Goal: Transaction & Acquisition: Purchase product/service

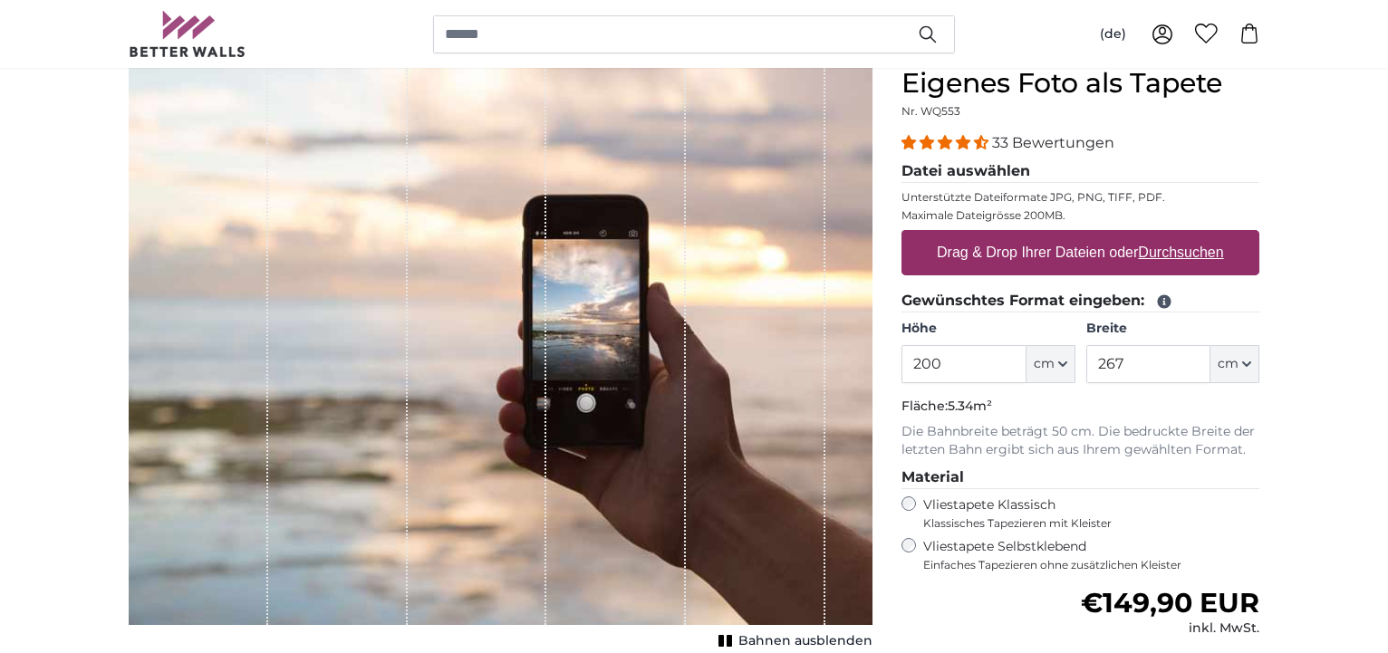
scroll to position [185, 0]
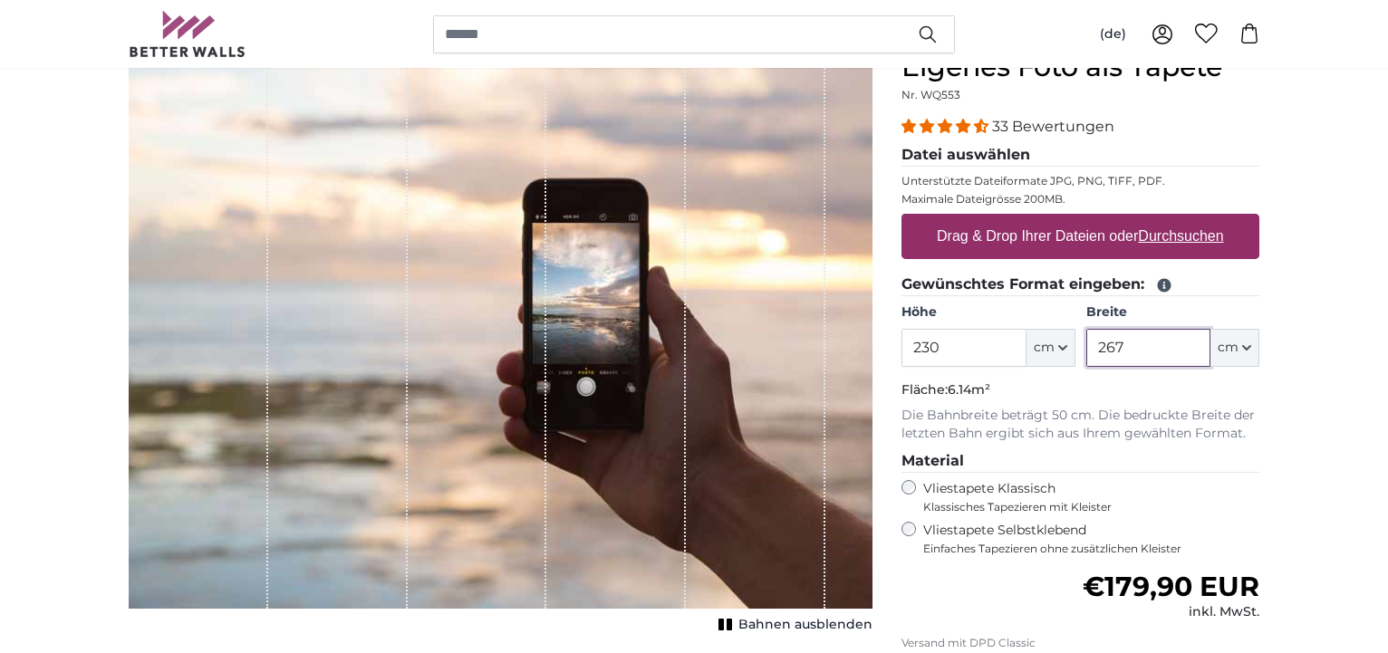
drag, startPoint x: 1132, startPoint y: 343, endPoint x: 1095, endPoint y: 347, distance: 37.3
click at [1095, 347] on input "267" at bounding box center [1148, 348] width 124 height 38
drag, startPoint x: 960, startPoint y: 340, endPoint x: 908, endPoint y: 350, distance: 53.5
click at [908, 349] on input "230" at bounding box center [963, 348] width 124 height 38
type input "100"
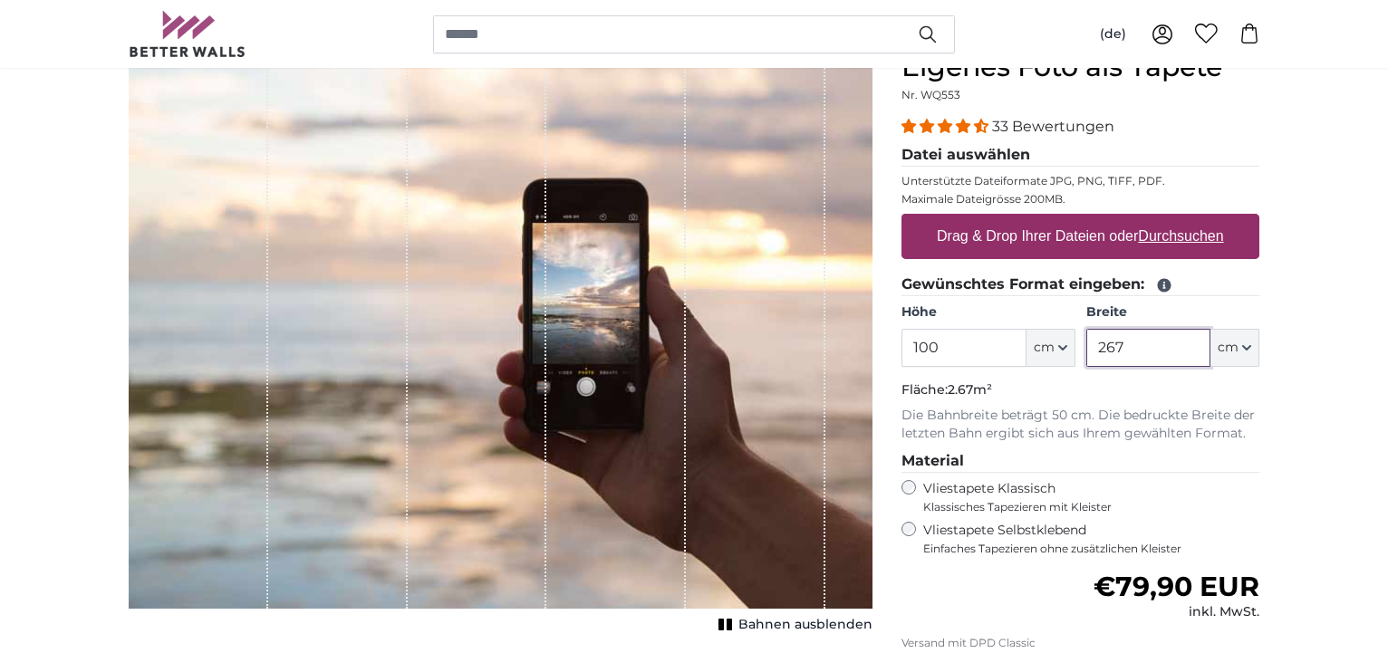
drag, startPoint x: 1141, startPoint y: 341, endPoint x: 1095, endPoint y: 347, distance: 46.5
click at [1095, 347] on input "267" at bounding box center [1148, 348] width 124 height 38
type input "230"
click at [1178, 235] on u "Durchsuchen" at bounding box center [1181, 235] width 85 height 15
click at [1178, 219] on input "Drag & Drop Ihrer Dateien oder Durchsuchen" at bounding box center [1080, 216] width 358 height 5
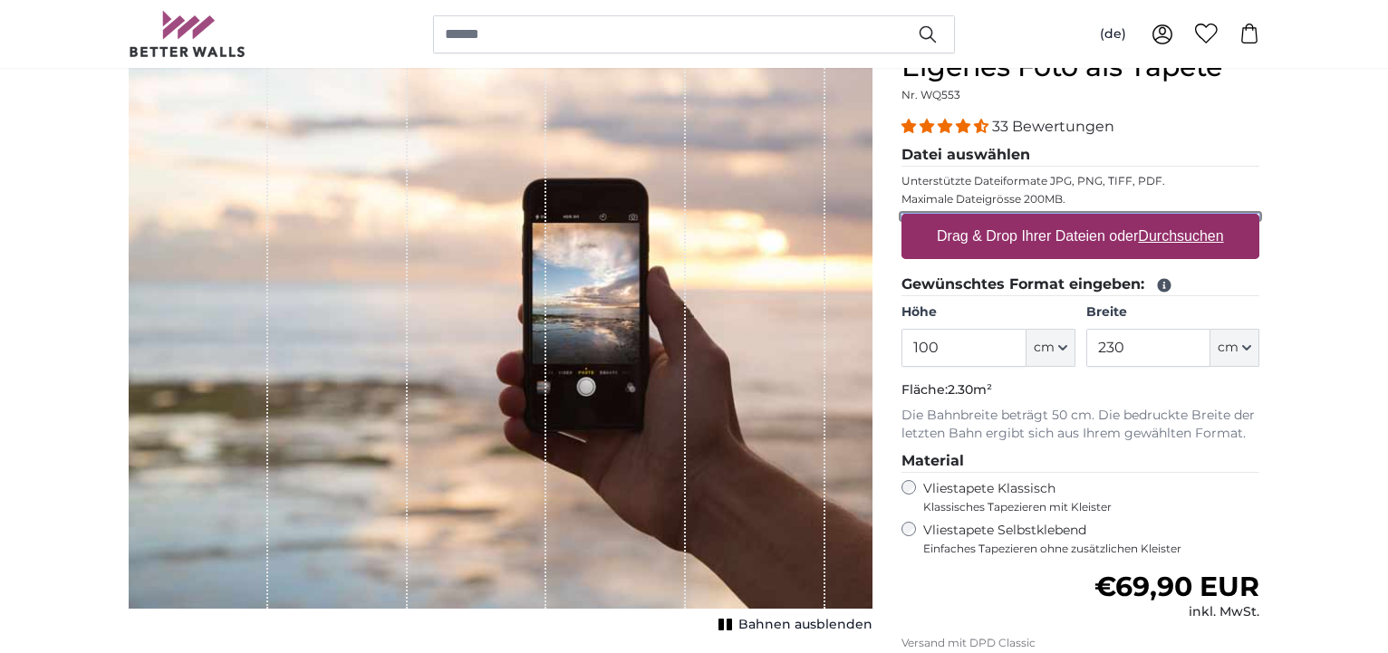
type input "**********"
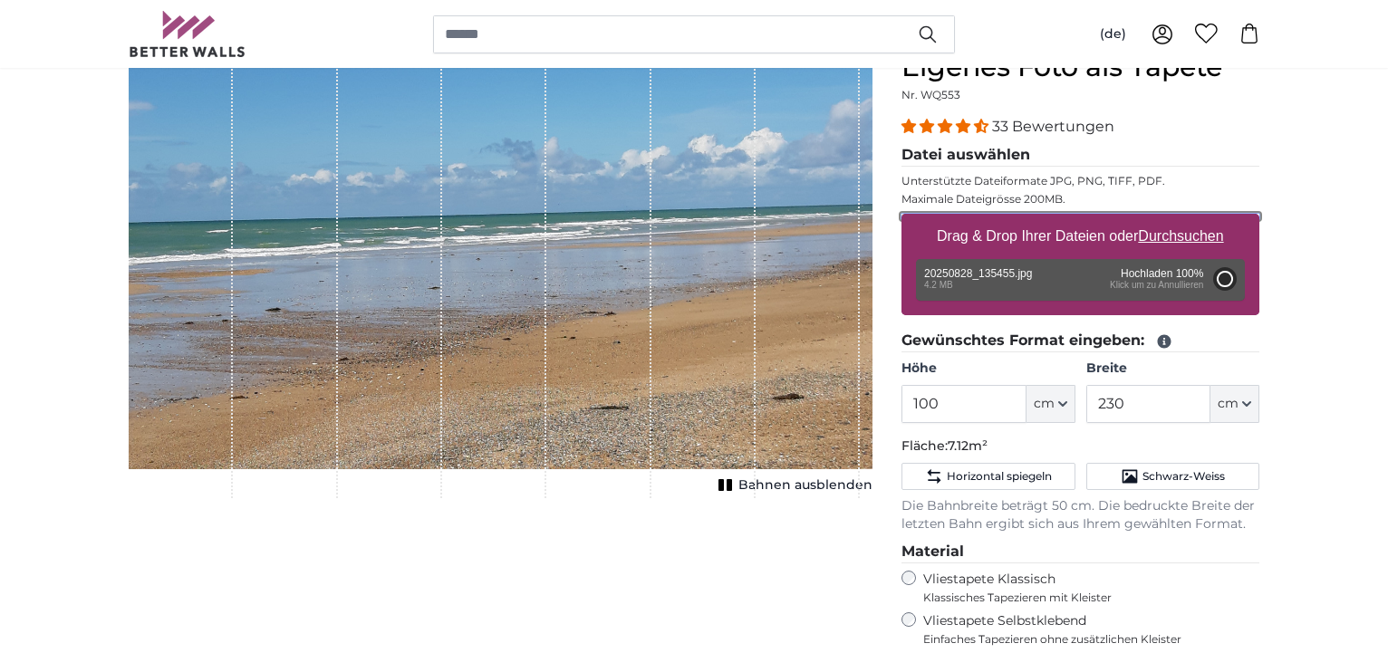
type input "200"
type input "356"
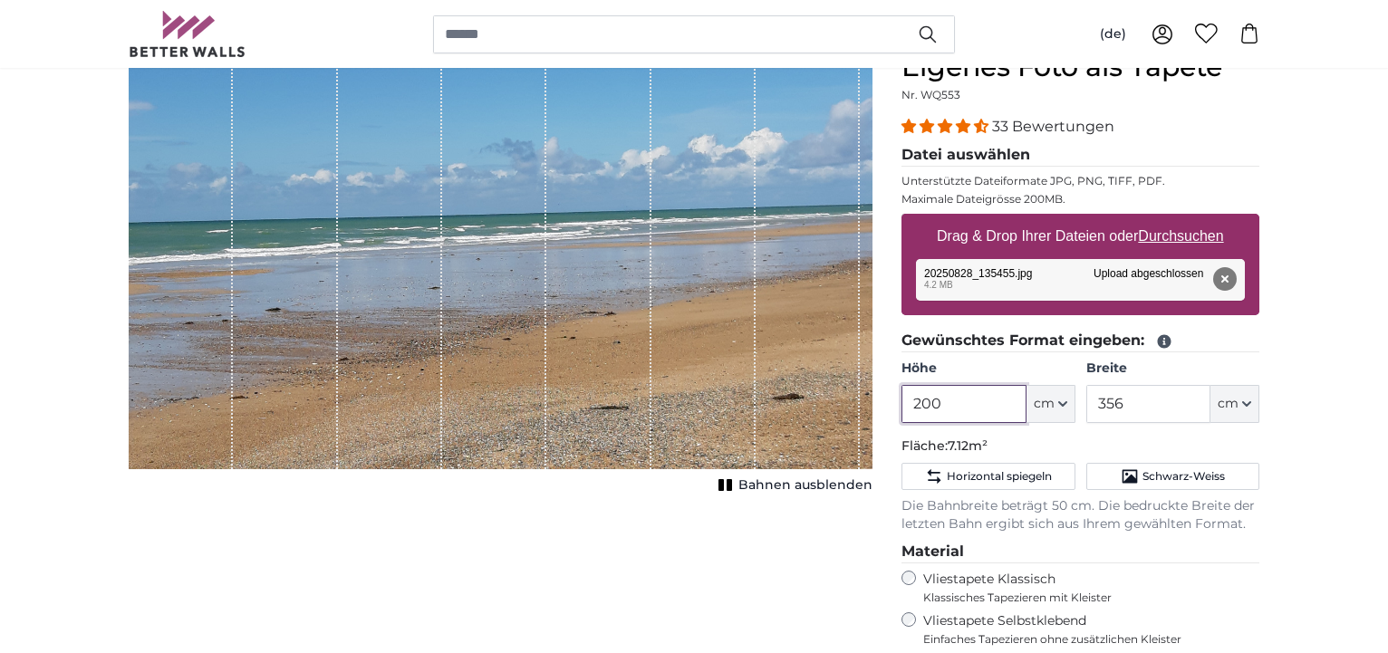
drag, startPoint x: 963, startPoint y: 399, endPoint x: 898, endPoint y: 411, distance: 66.4
click at [901, 401] on input "200" at bounding box center [963, 404] width 124 height 38
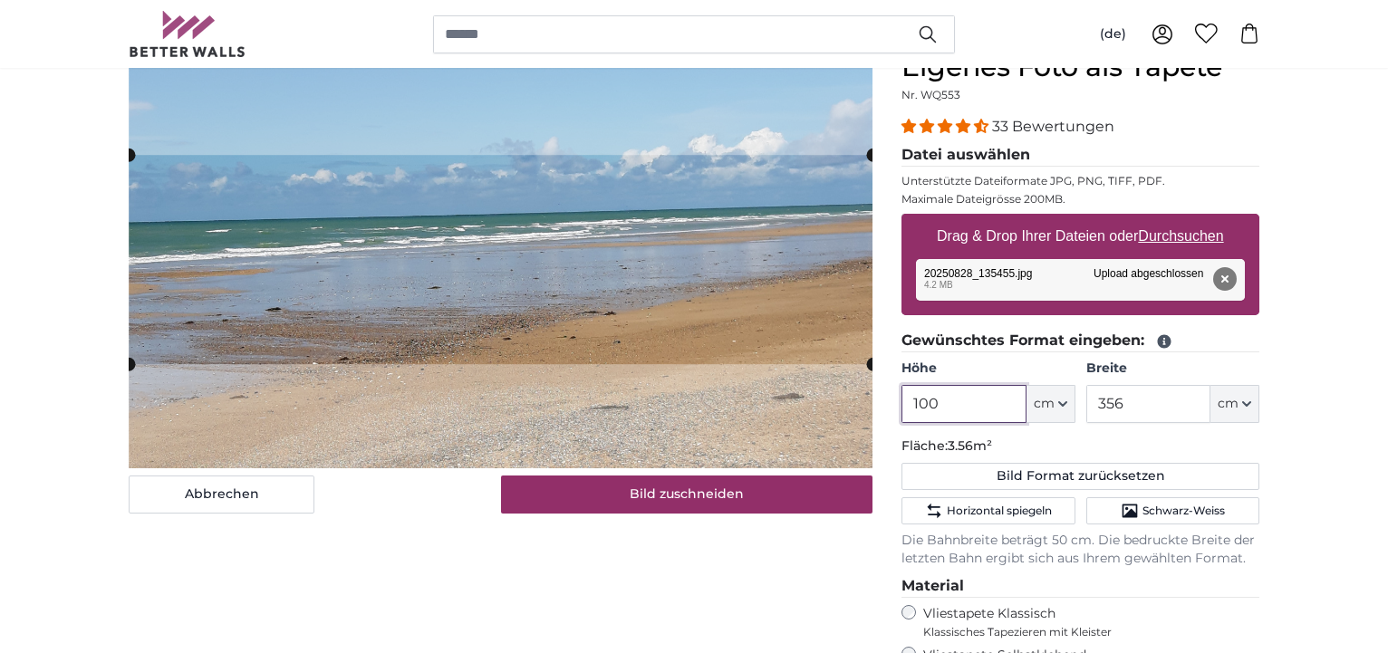
type input "100"
drag, startPoint x: 1136, startPoint y: 405, endPoint x: 1095, endPoint y: 409, distance: 41.0
click at [1091, 406] on input "356" at bounding box center [1148, 404] width 124 height 38
type input "230"
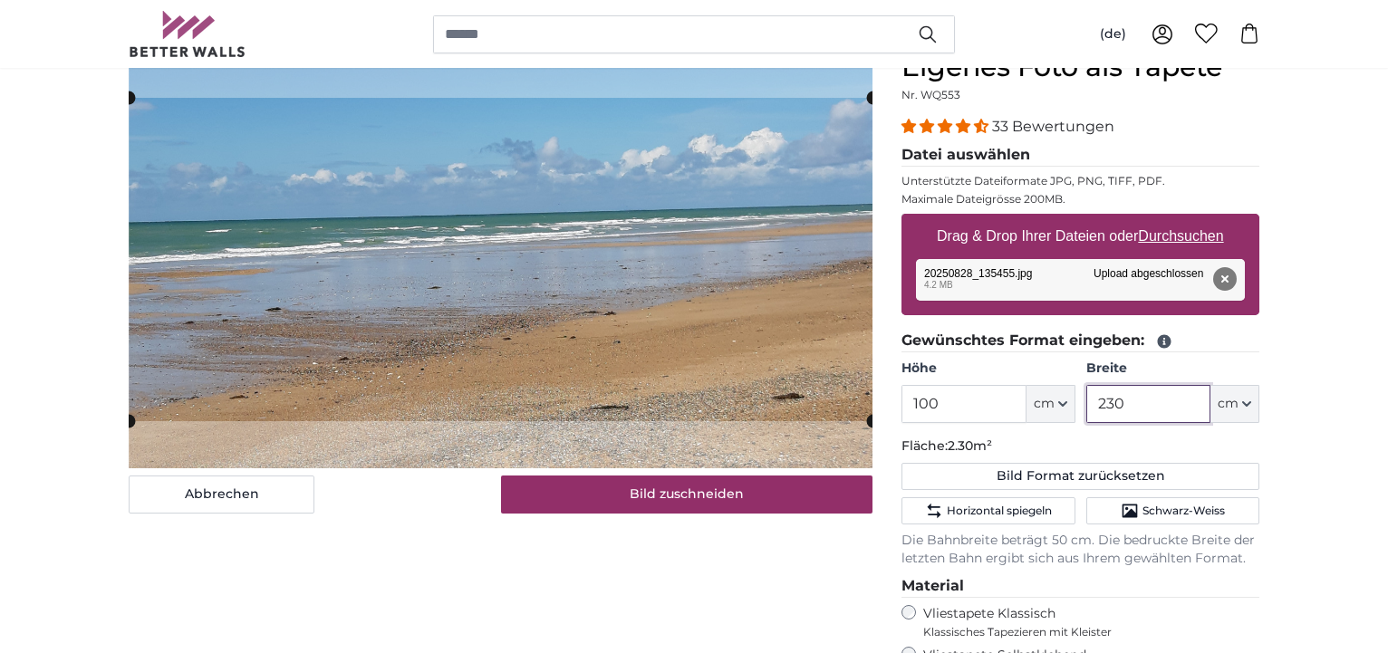
type input "230"
click at [742, 572] on div "Abbrechen Bild zuschneiden Bahnen ausblenden" at bounding box center [500, 521] width 773 height 941
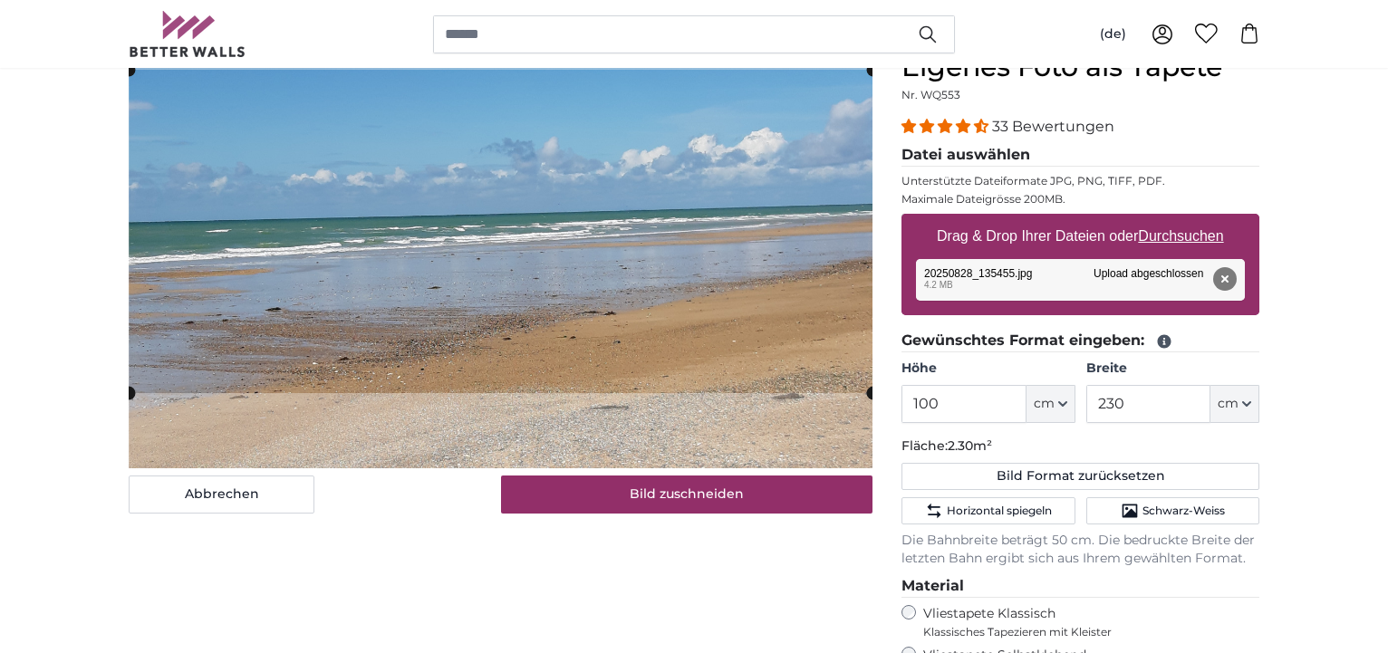
click at [624, 288] on cropper-handle at bounding box center [501, 231] width 744 height 323
click at [1177, 238] on u "Durchsuchen" at bounding box center [1181, 235] width 85 height 15
click at [1177, 219] on input "Drag & Drop Ihrer Dateien oder Durchsuchen" at bounding box center [1080, 216] width 358 height 5
type input "**********"
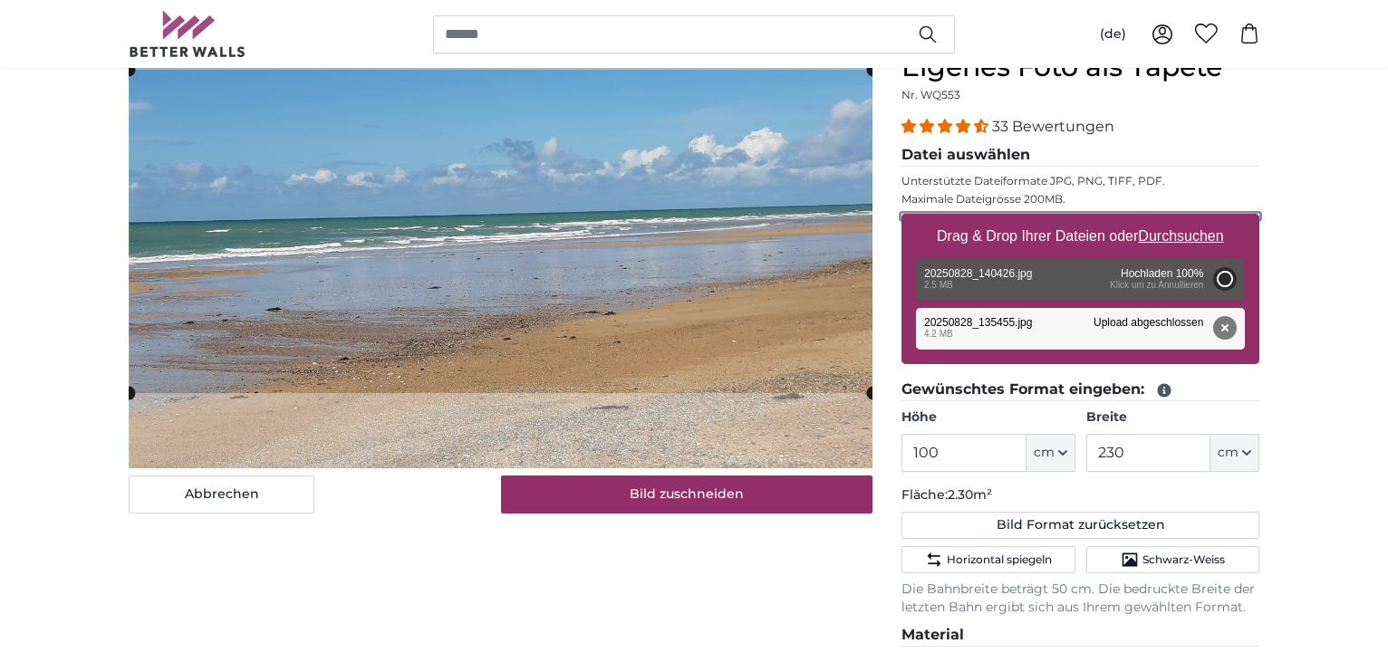
type input "200"
type input "356"
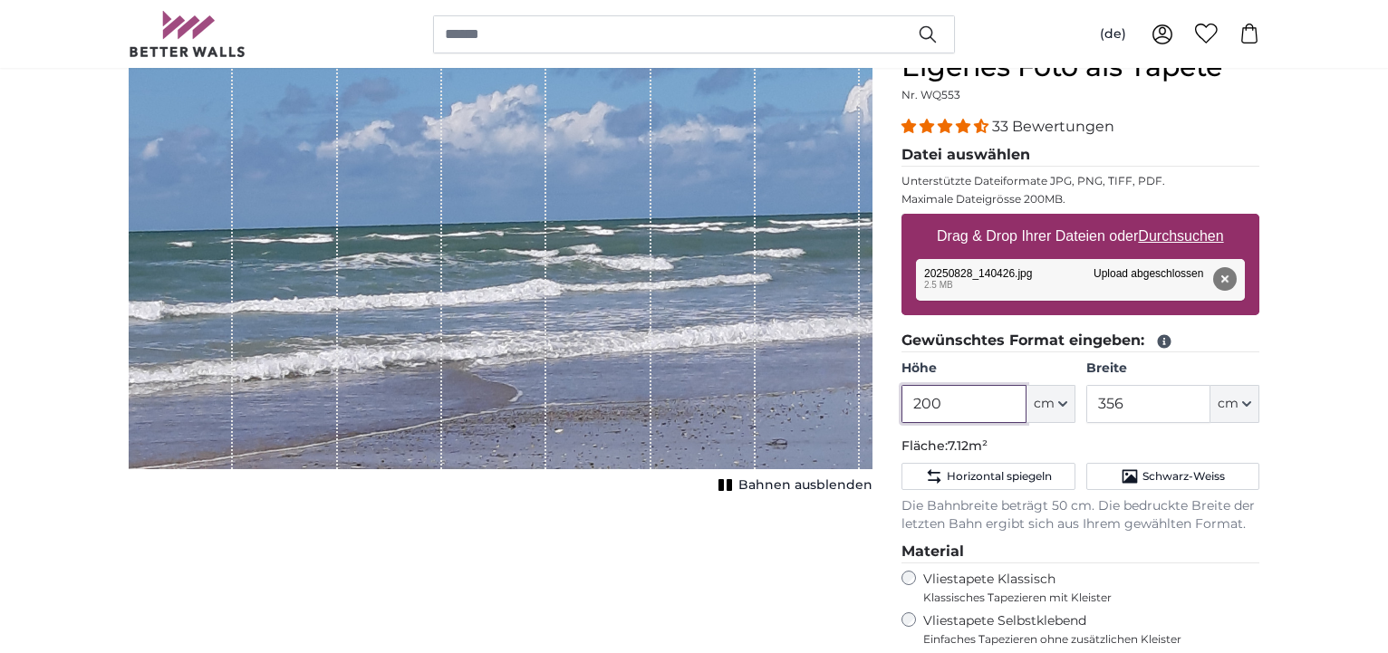
drag, startPoint x: 957, startPoint y: 403, endPoint x: 906, endPoint y: 406, distance: 50.8
click at [906, 406] on input "200" at bounding box center [963, 404] width 124 height 38
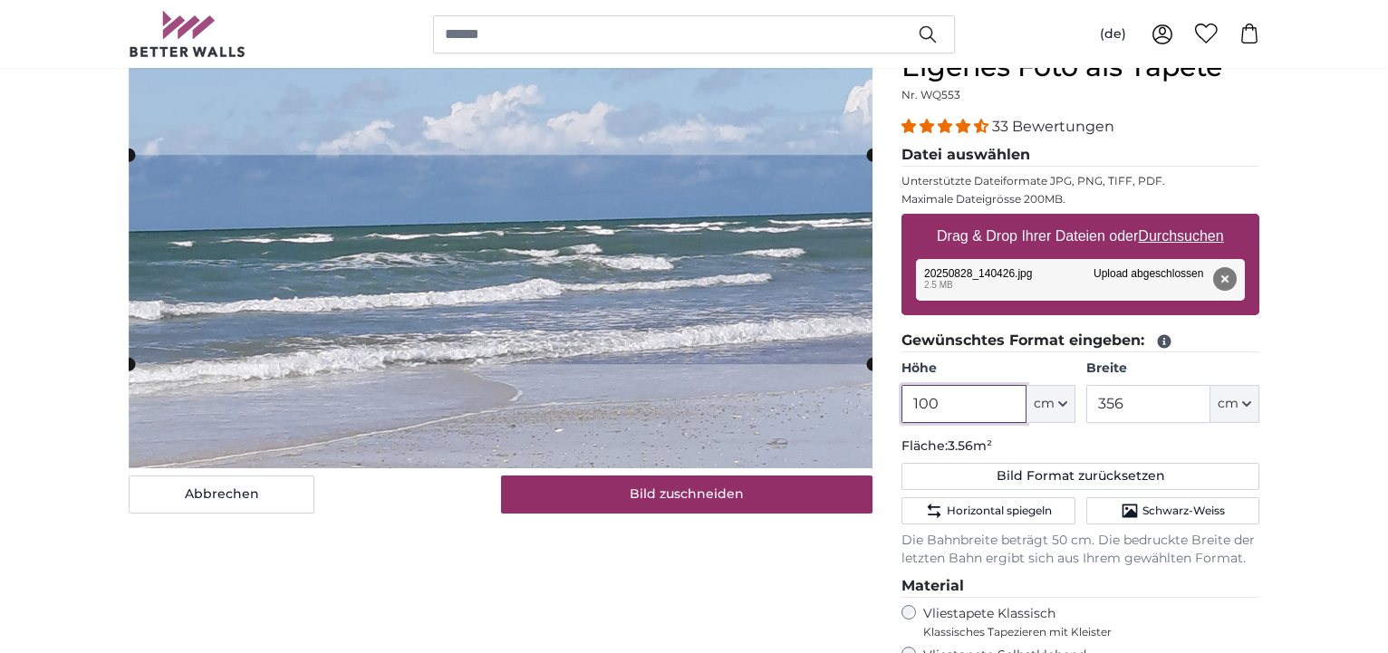
type input "100"
drag, startPoint x: 1120, startPoint y: 403, endPoint x: 1080, endPoint y: 417, distance: 42.1
click at [1086, 416] on input "356" at bounding box center [1148, 404] width 124 height 38
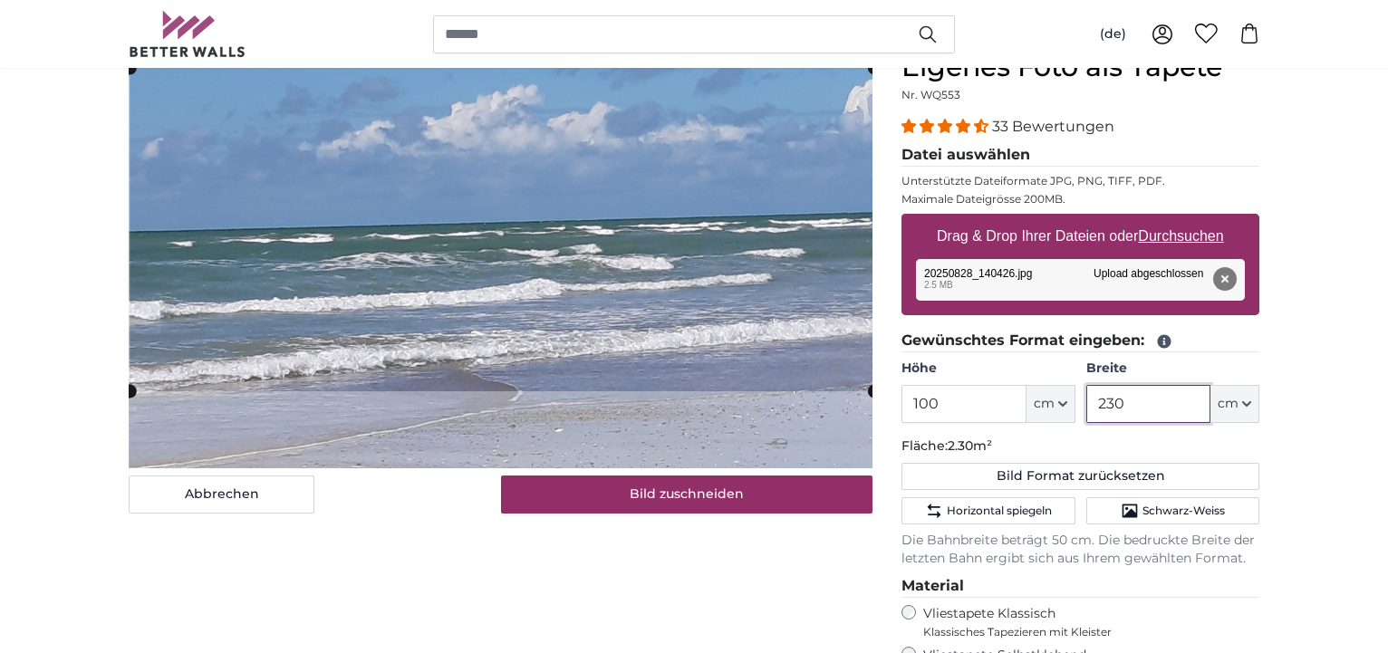
click at [601, 314] on cropper-handle at bounding box center [502, 229] width 744 height 323
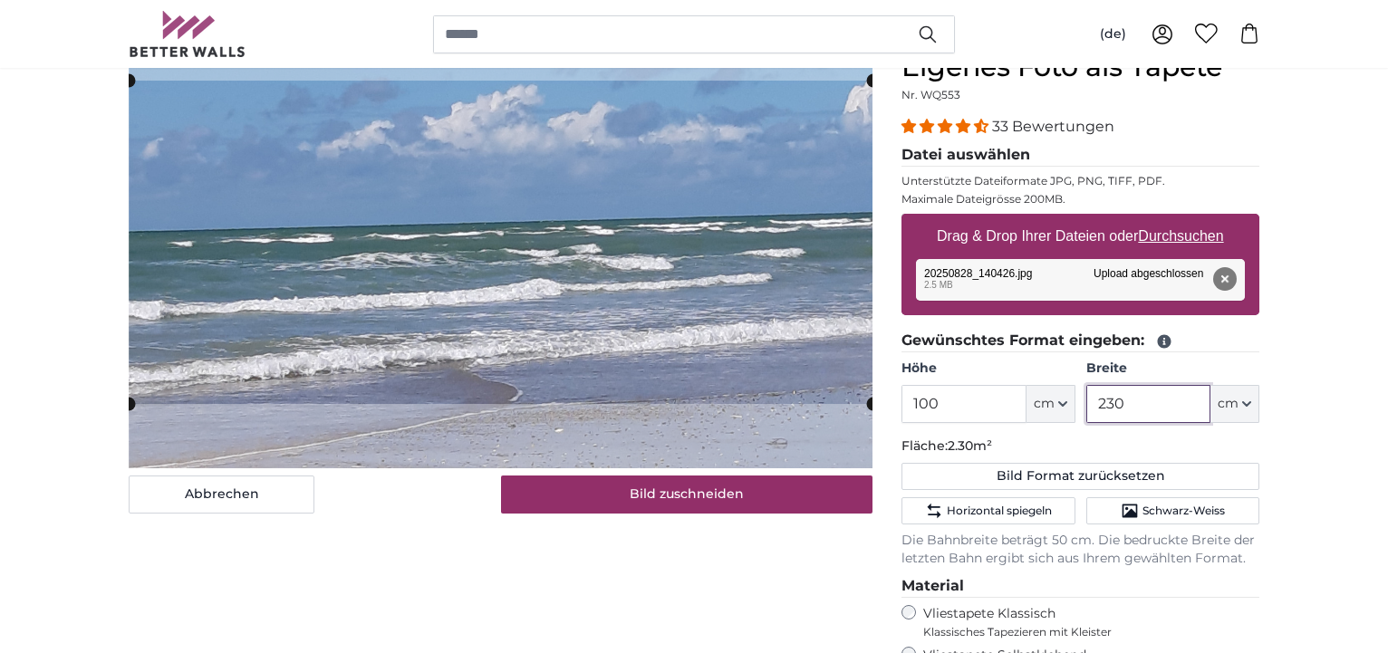
click at [612, 212] on cropper-handle at bounding box center [501, 242] width 744 height 323
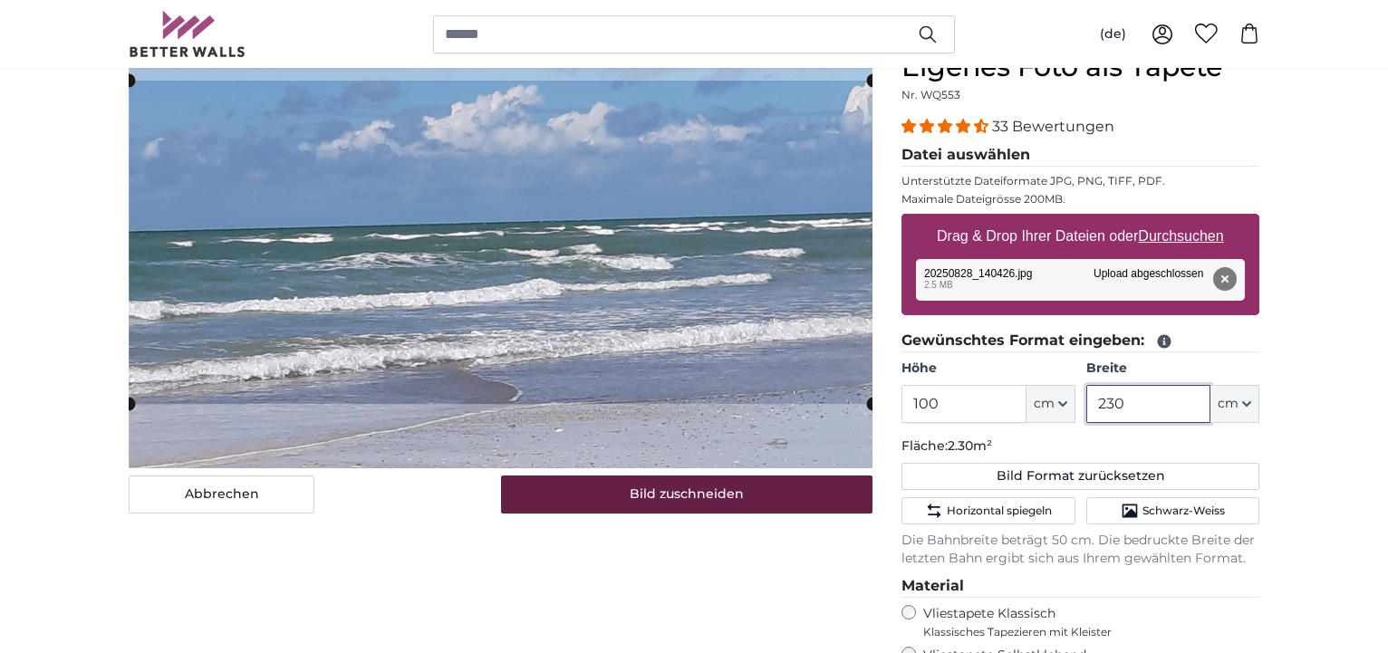
type input "230"
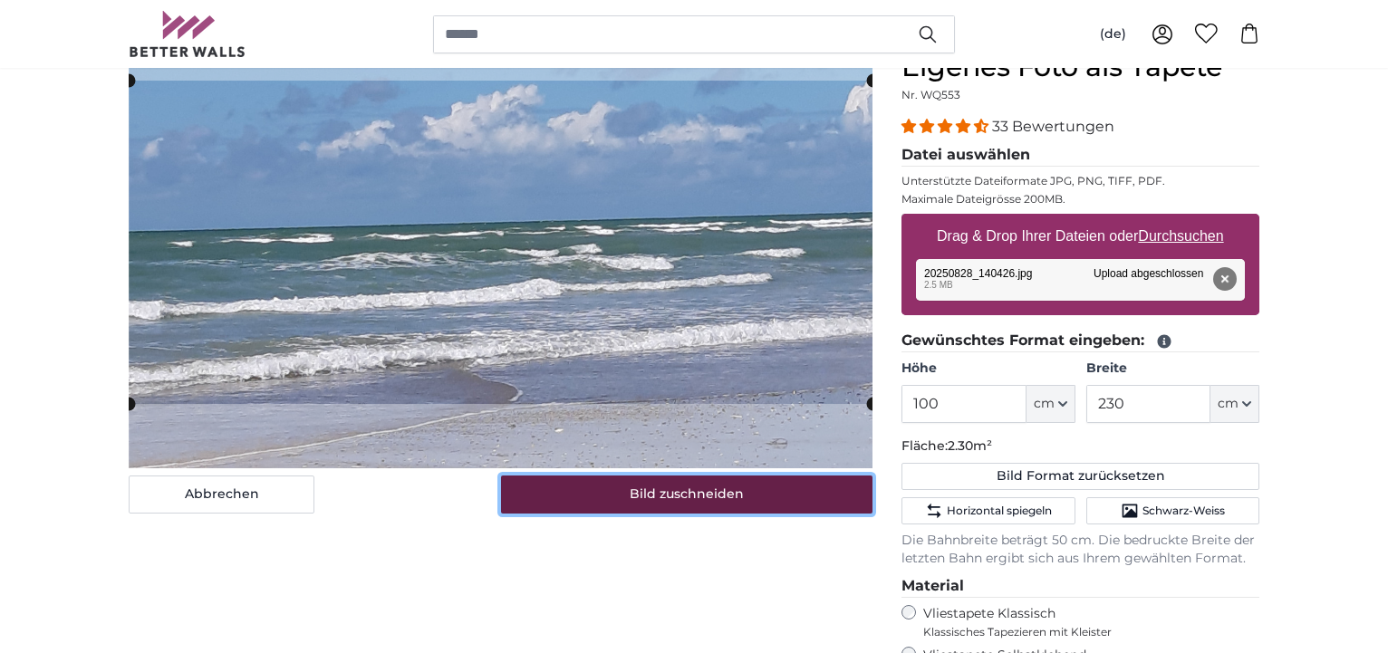
click at [543, 494] on button "Bild zuschneiden" at bounding box center [687, 495] width 372 height 38
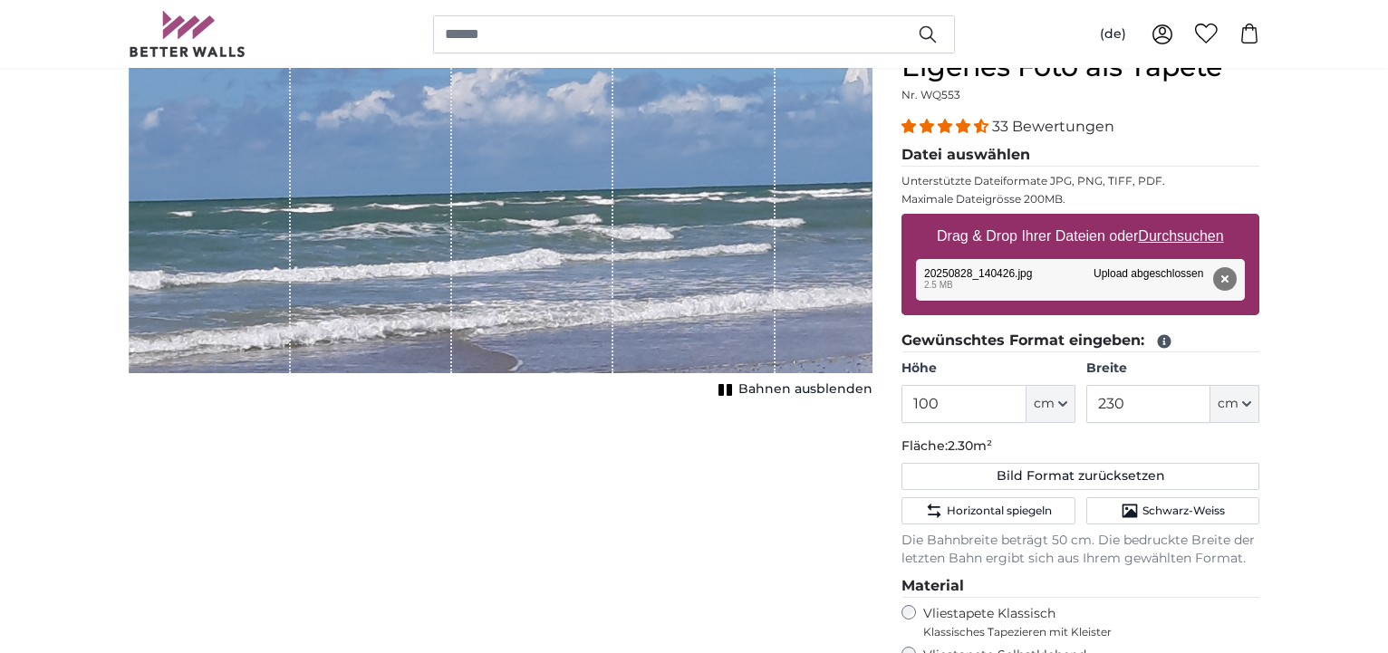
click at [1188, 233] on u "Durchsuchen" at bounding box center [1181, 235] width 85 height 15
click at [1188, 219] on input "Drag & Drop Ihrer Dateien oder Durchsuchen" at bounding box center [1080, 216] width 358 height 5
type input "**********"
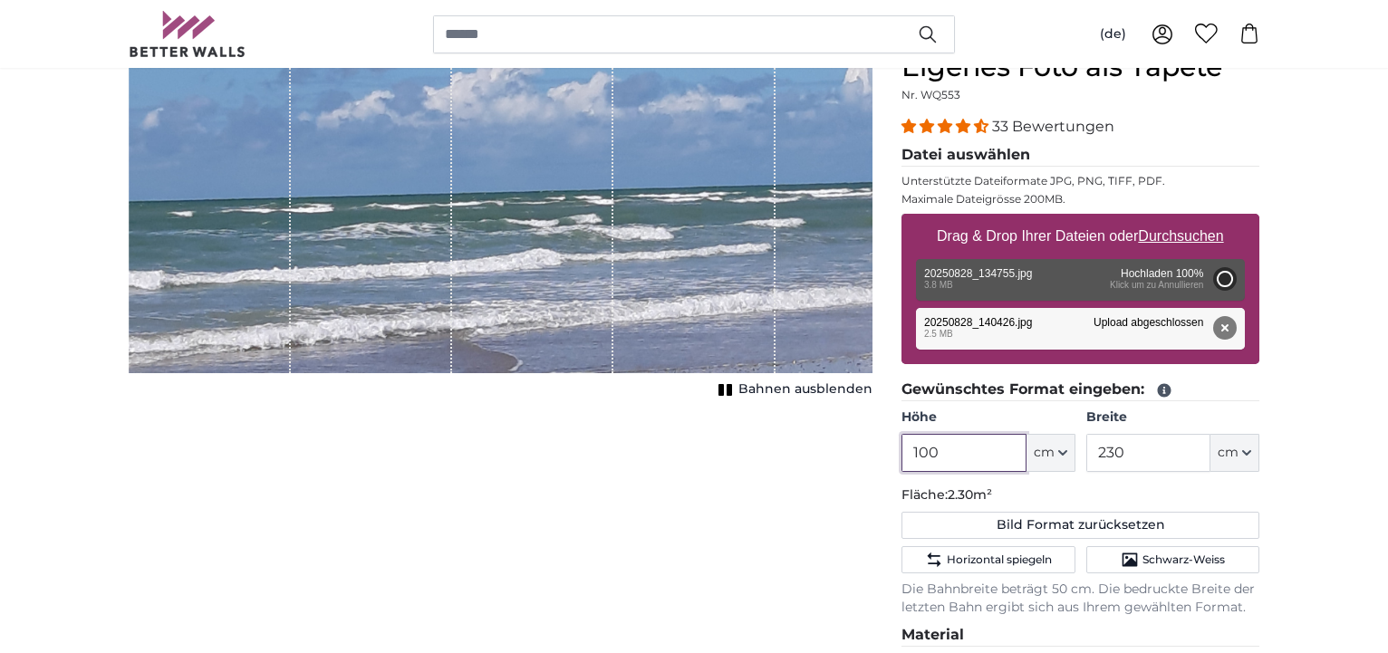
drag, startPoint x: 952, startPoint y: 452, endPoint x: 912, endPoint y: 457, distance: 40.1
click at [912, 455] on input "100" at bounding box center [963, 453] width 124 height 38
type input "200"
type input "112"
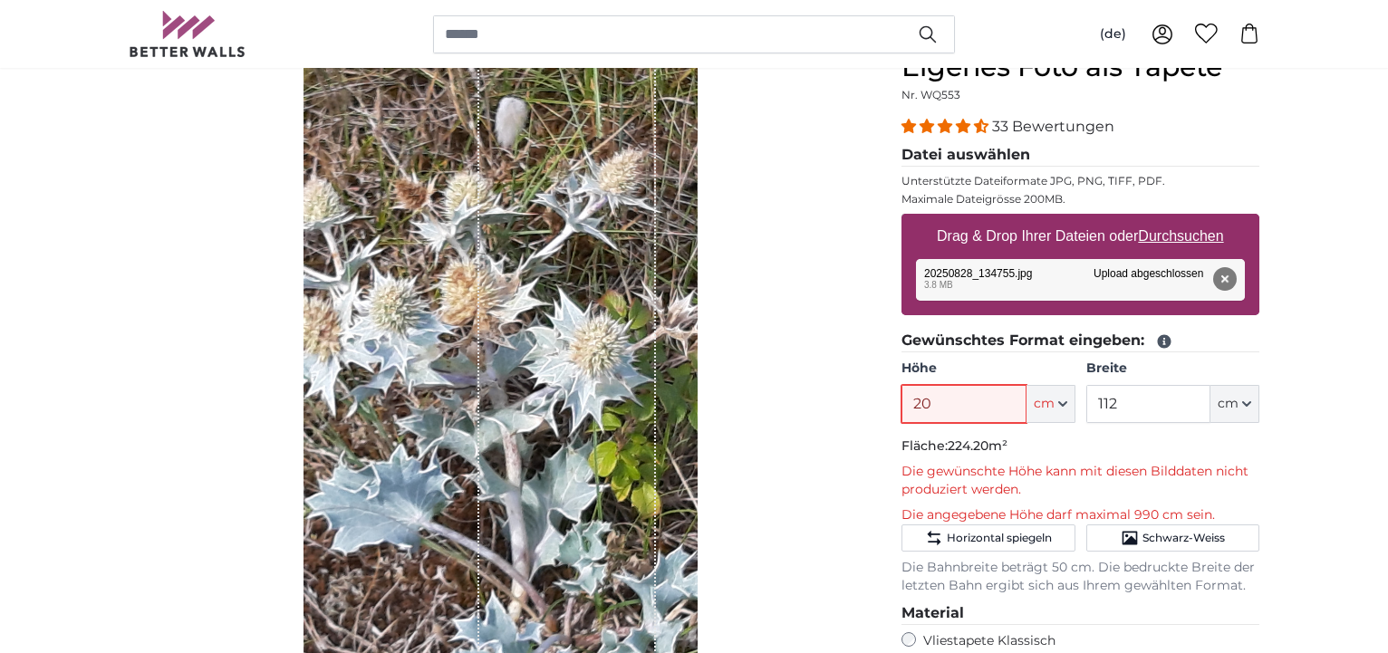
type input "2"
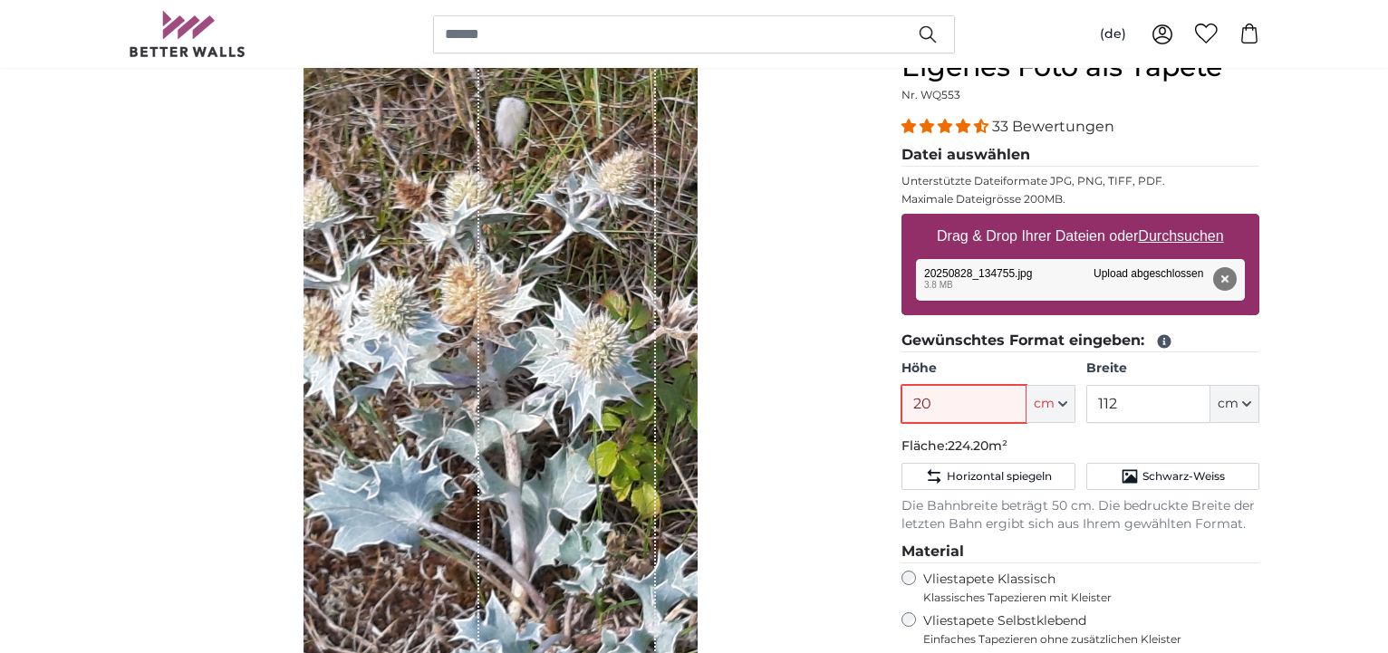
type input "200"
click at [816, 495] on div "Bahnen ausblenden" at bounding box center [501, 413] width 744 height 725
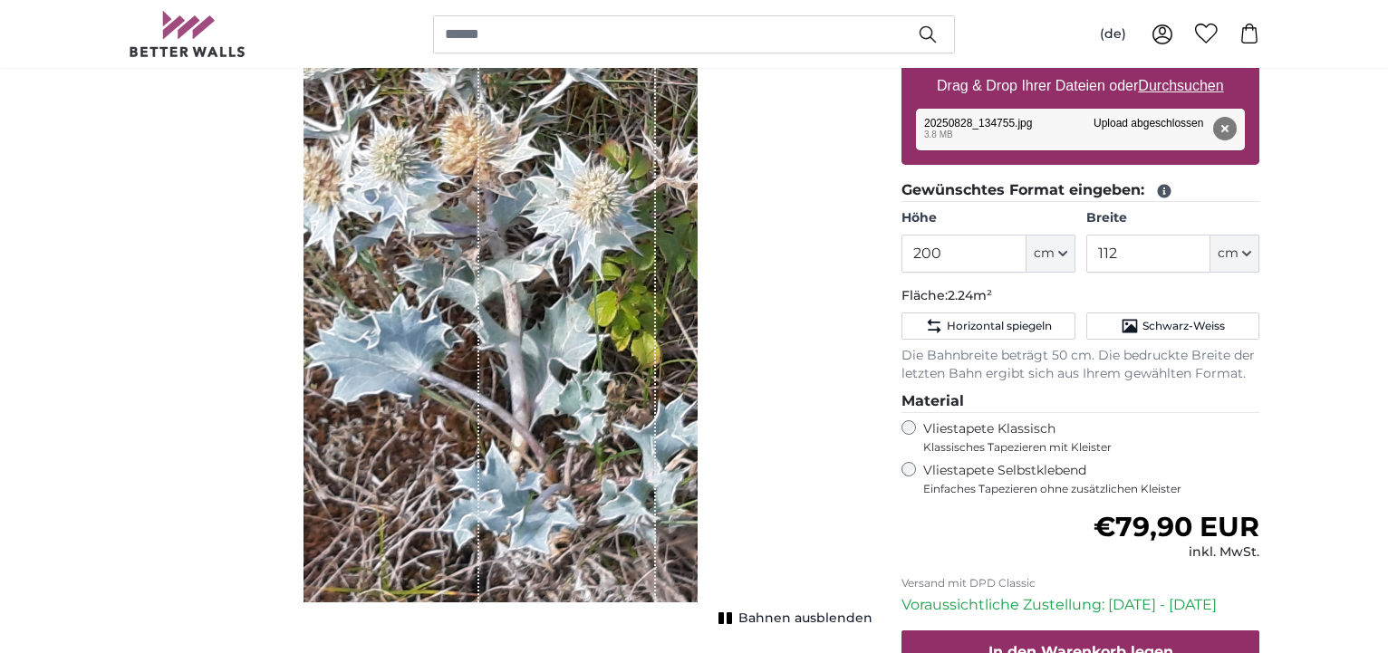
scroll to position [277, 0]
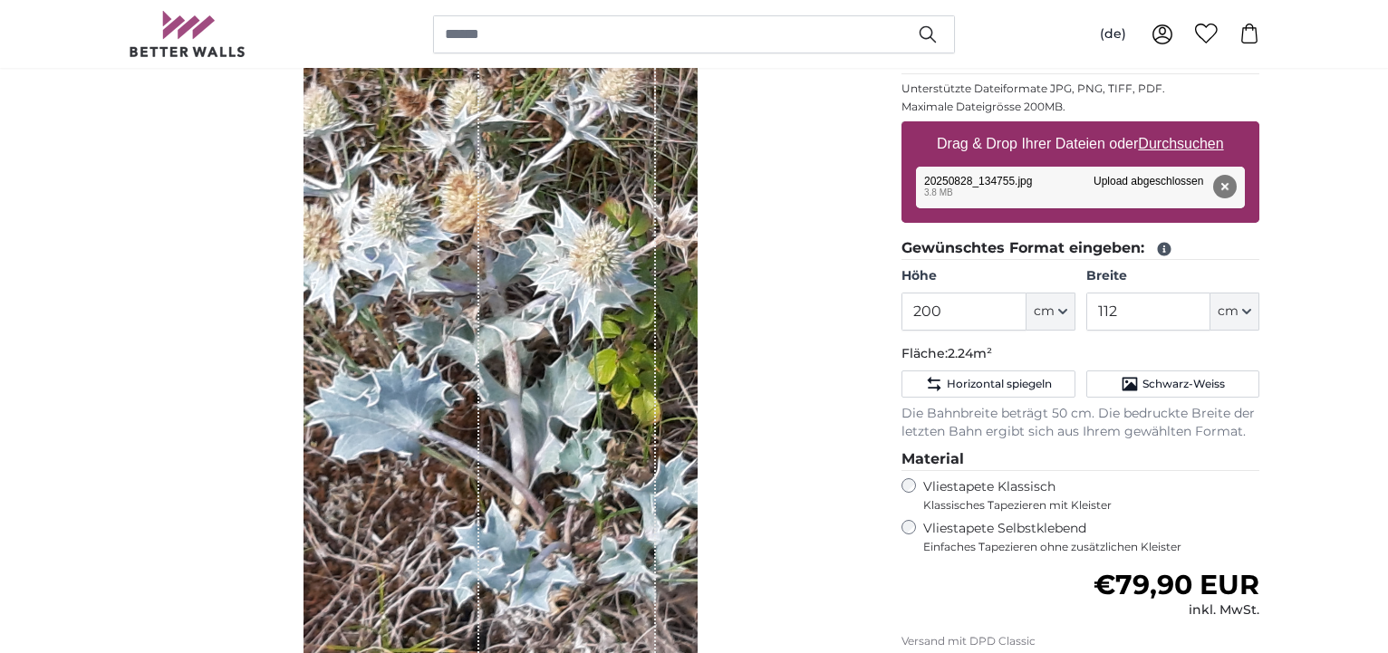
drag, startPoint x: 554, startPoint y: 435, endPoint x: 589, endPoint y: 439, distance: 34.7
click at [589, 439] on div "1 of 1" at bounding box center [567, 309] width 176 height 702
drag, startPoint x: 1127, startPoint y: 312, endPoint x: 1105, endPoint y: 312, distance: 21.7
click at [1105, 311] on input "112" at bounding box center [1148, 312] width 124 height 38
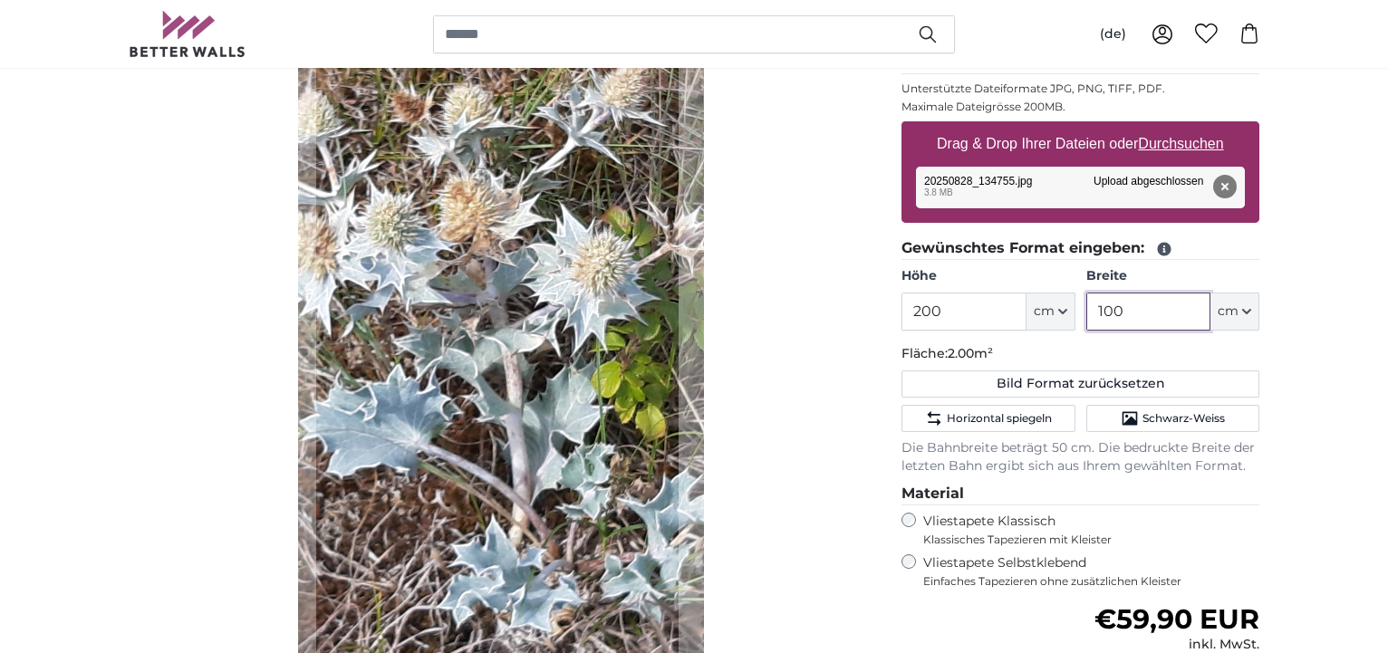
click at [564, 419] on cropper-handle at bounding box center [497, 321] width 362 height 725
type input "100"
